Goal: Task Accomplishment & Management: Use online tool/utility

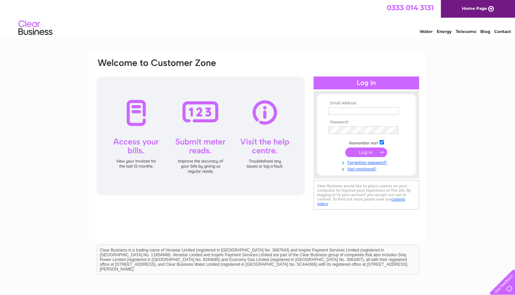
type input "michelemathieson@blueyonder.co.uk"
click at [355, 152] on input "submit" at bounding box center [366, 153] width 42 height 10
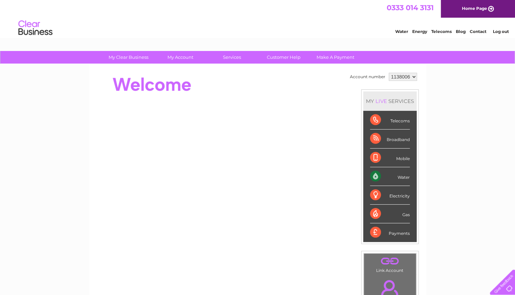
click at [400, 172] on div "Water" at bounding box center [390, 176] width 40 height 19
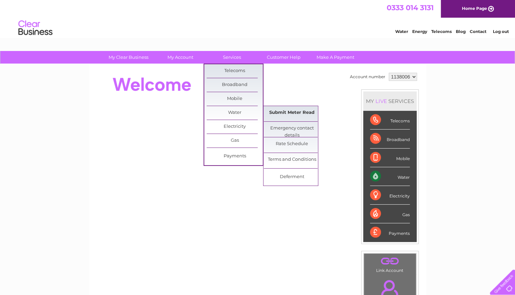
click at [276, 112] on link "Submit Meter Read" at bounding box center [292, 113] width 56 height 14
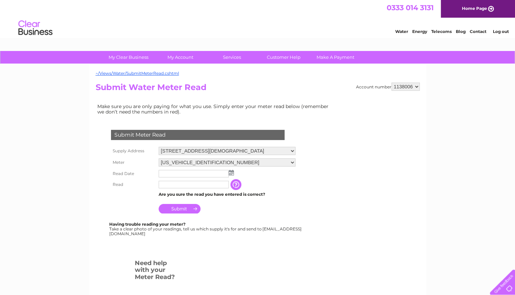
click at [231, 172] on img at bounding box center [231, 172] width 5 height 5
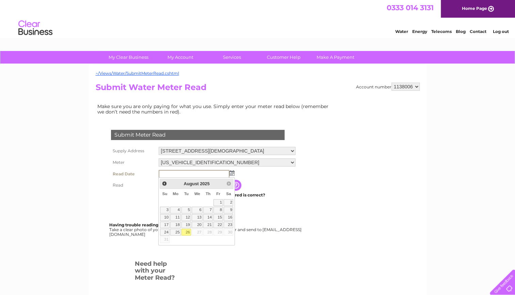
click at [187, 231] on link "26" at bounding box center [186, 232] width 10 height 7
type input "2025/08/26"
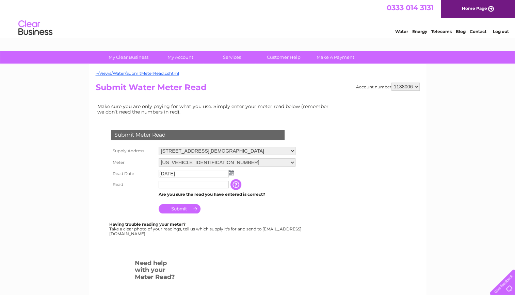
click at [174, 185] on input "text" at bounding box center [194, 184] width 70 height 7
click at [236, 186] on input "button" at bounding box center [237, 185] width 12 height 11
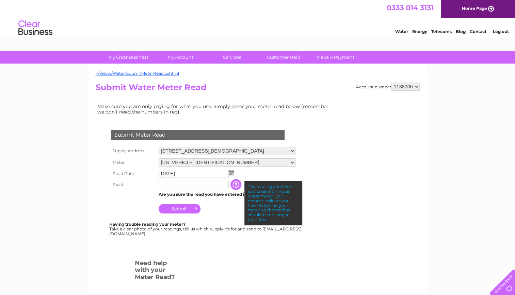
click at [186, 184] on input "text" at bounding box center [194, 184] width 70 height 7
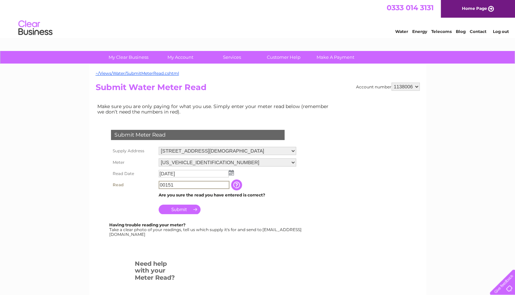
type input "00151"
click at [191, 211] on input "Submit" at bounding box center [180, 210] width 42 height 10
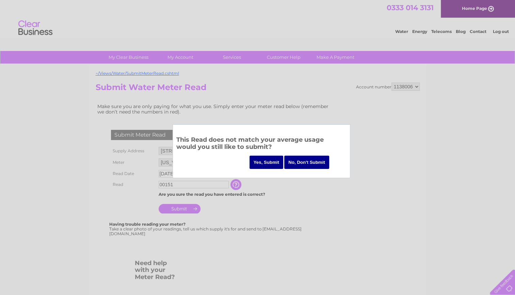
click at [273, 164] on input "Yes, Submit" at bounding box center [266, 162] width 34 height 13
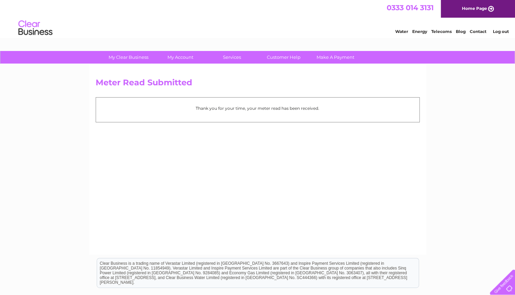
click at [499, 31] on link "Log out" at bounding box center [500, 31] width 16 height 5
